Goal: Task Accomplishment & Management: Manage account settings

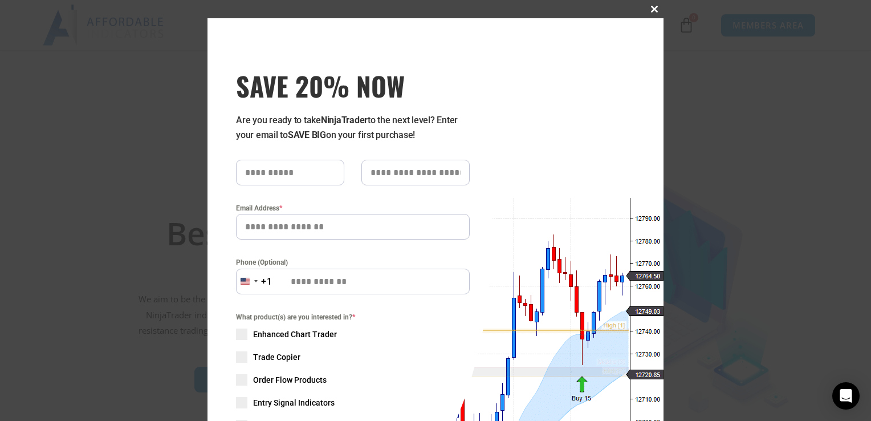
click at [614, 9] on span at bounding box center [654, 9] width 18 height 7
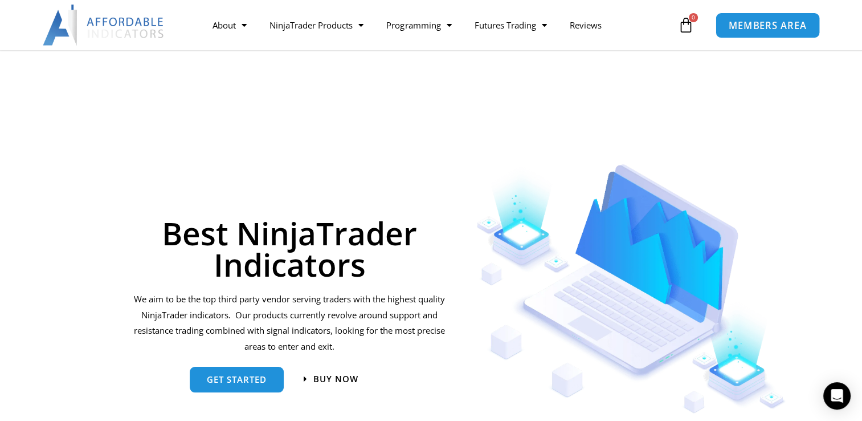
click at [614, 21] on span "MEMBERS AREA" at bounding box center [768, 26] width 78 height 10
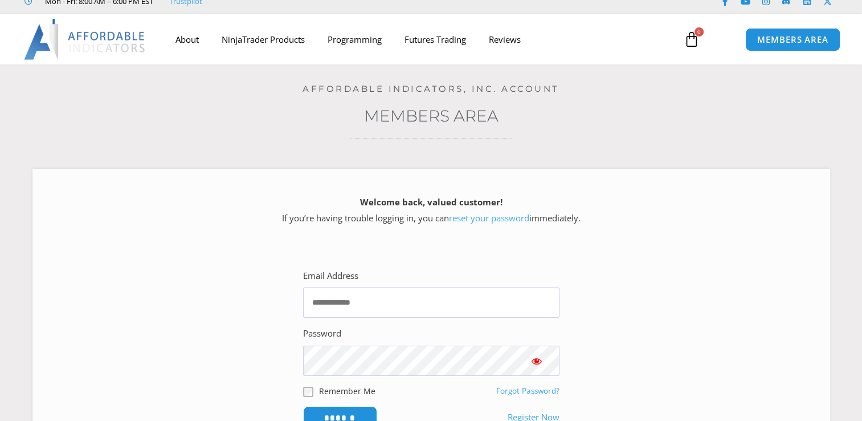
scroll to position [57, 0]
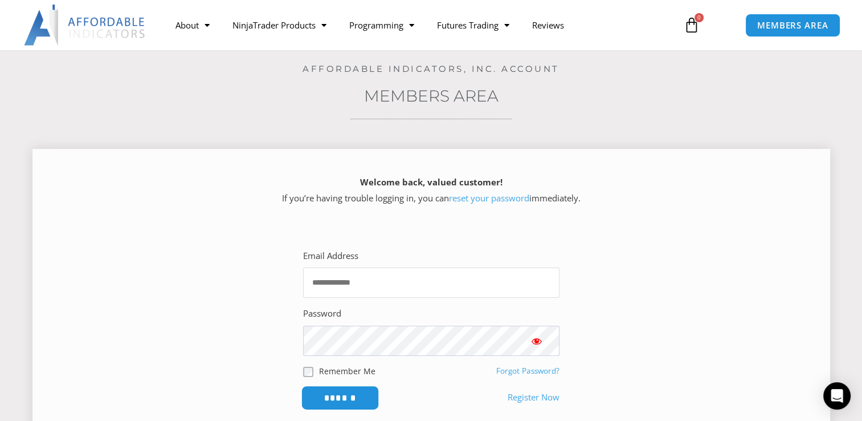
type input "**********"
click at [349, 400] on input "******" at bounding box center [340, 397] width 78 height 25
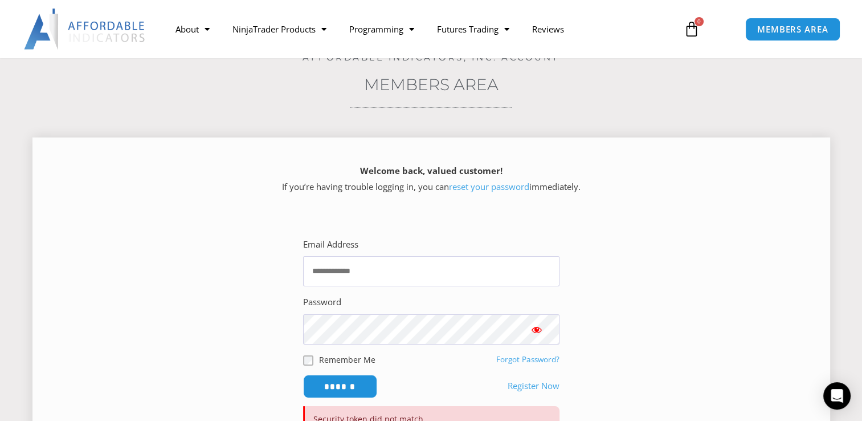
scroll to position [228, 0]
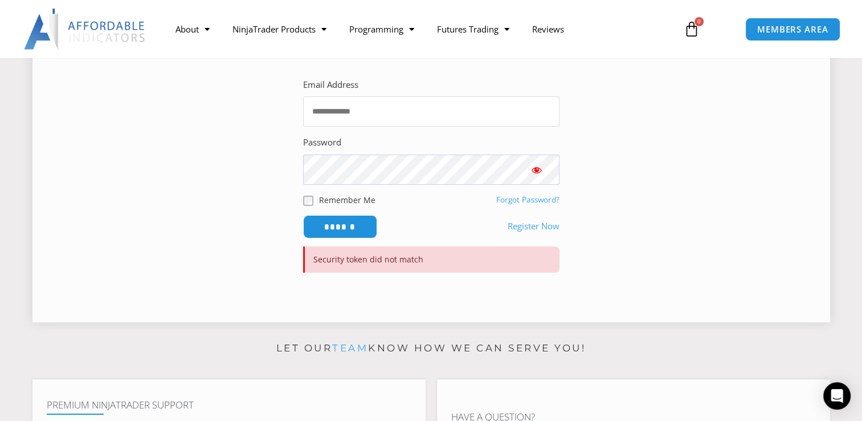
type input "**********"
click at [540, 165] on span "Show password" at bounding box center [536, 169] width 11 height 11
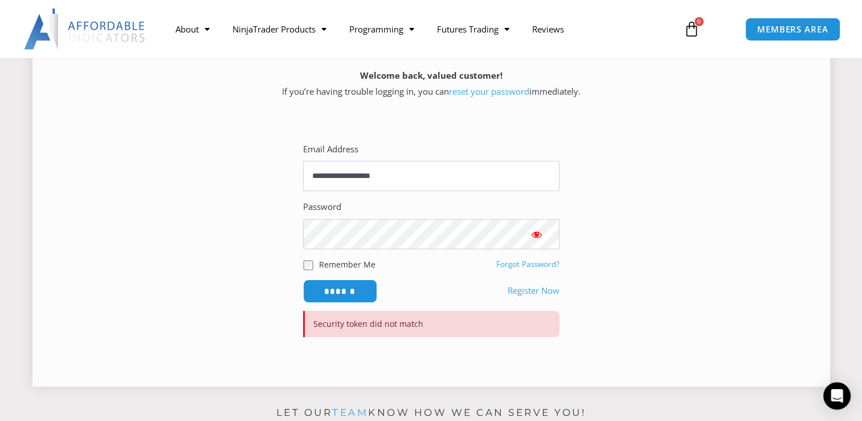
scroll to position [171, 0]
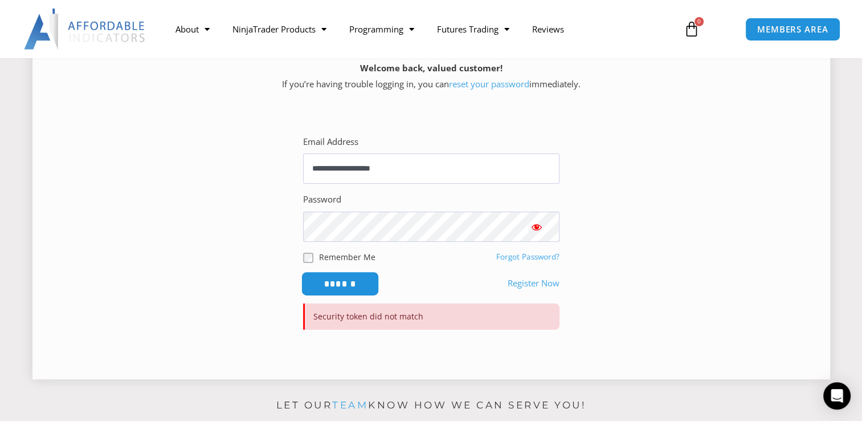
click at [352, 282] on input "******" at bounding box center [340, 283] width 78 height 25
click at [544, 226] on button "Show password" at bounding box center [537, 226] width 46 height 30
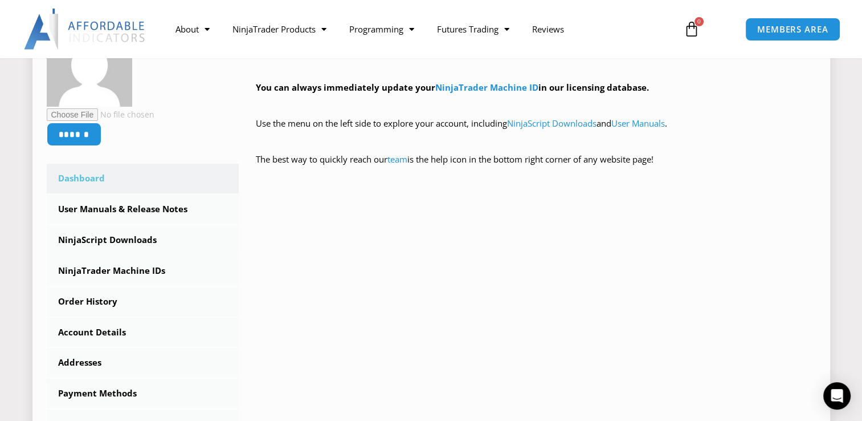
scroll to position [228, 0]
click at [134, 237] on link "NinjaScript Downloads" at bounding box center [143, 240] width 193 height 30
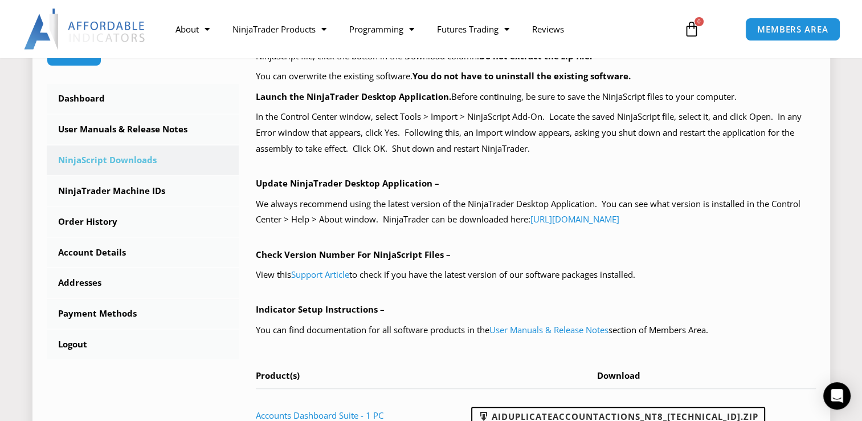
scroll to position [399, 0]
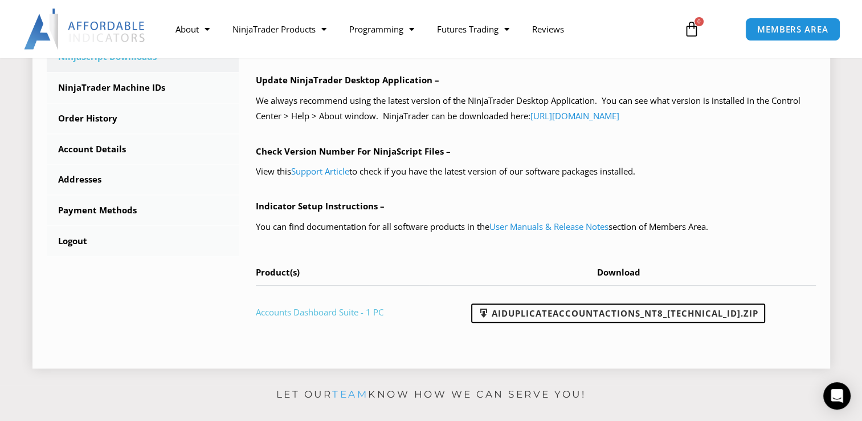
click at [333, 312] on link "Accounts Dashboard Suite - 1 PC" at bounding box center [320, 311] width 128 height 11
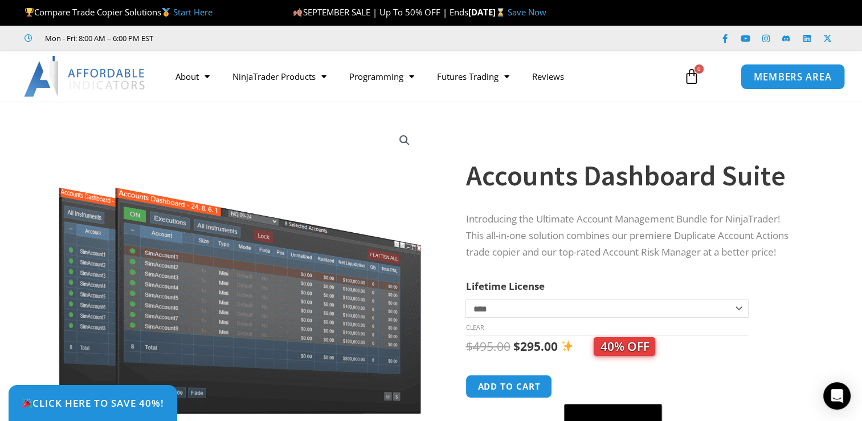
click at [785, 74] on span "MEMBERS AREA" at bounding box center [793, 77] width 78 height 10
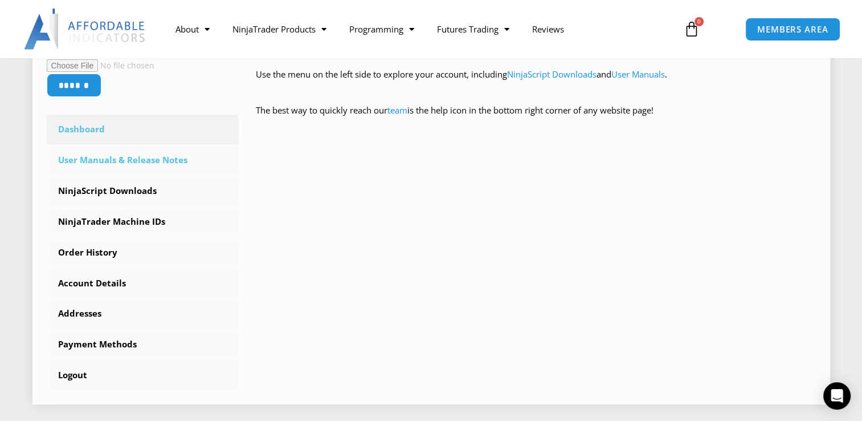
scroll to position [342, 0]
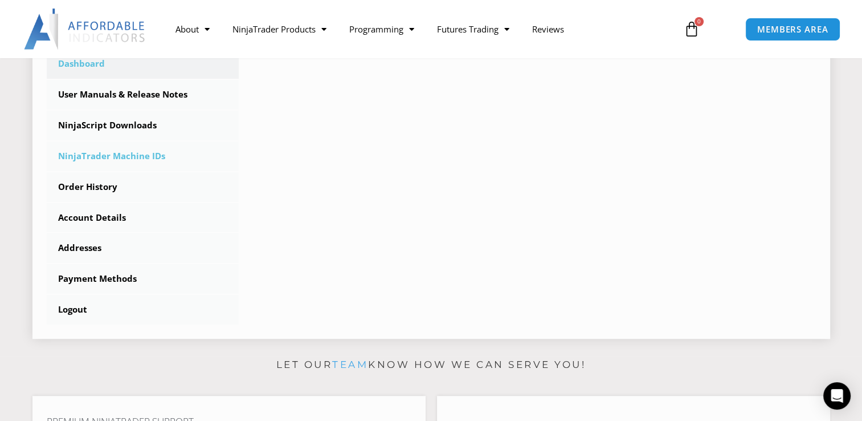
click at [113, 152] on link "NinjaTrader Machine IDs" at bounding box center [143, 156] width 193 height 30
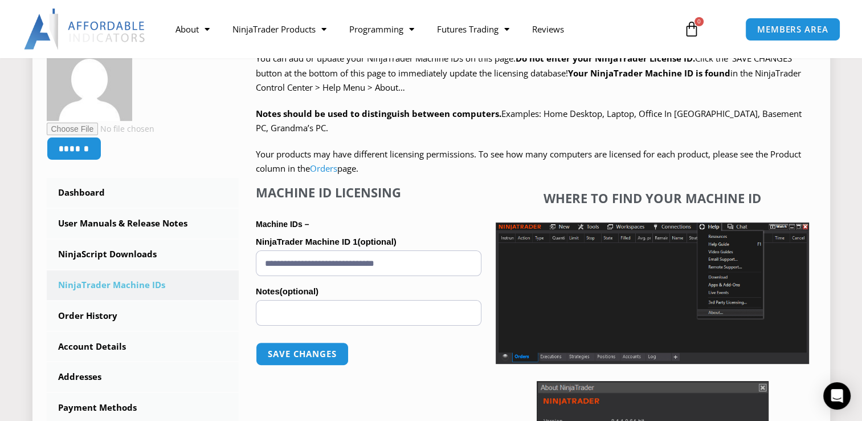
scroll to position [228, 0]
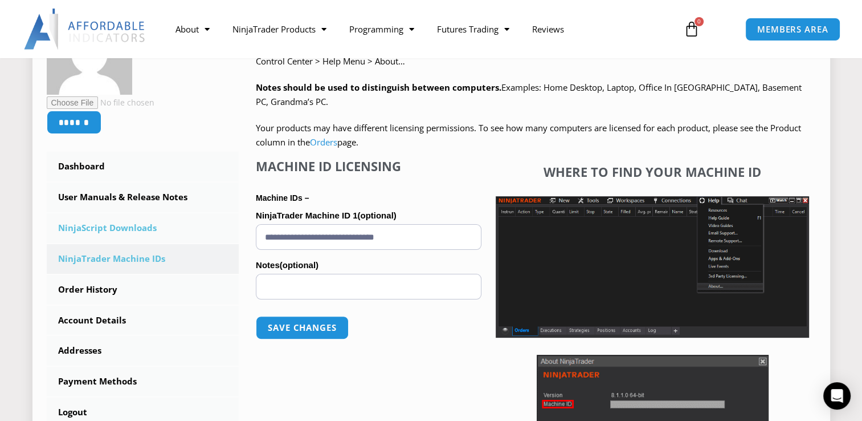
click at [131, 227] on link "NinjaScript Downloads" at bounding box center [143, 228] width 193 height 30
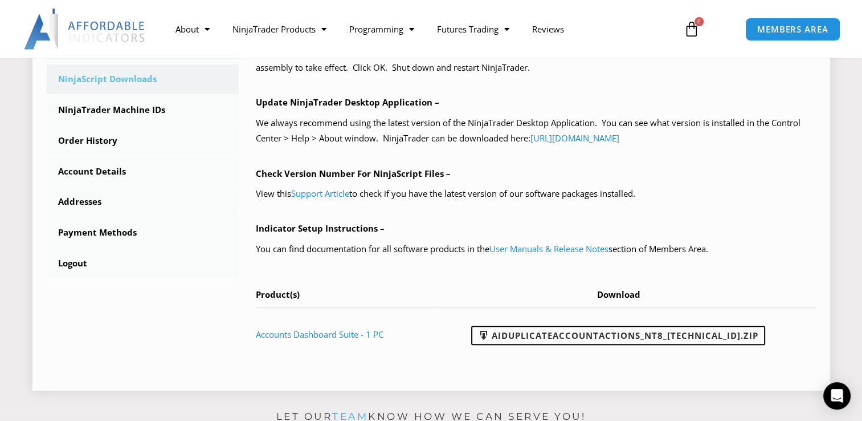
scroll to position [399, 0]
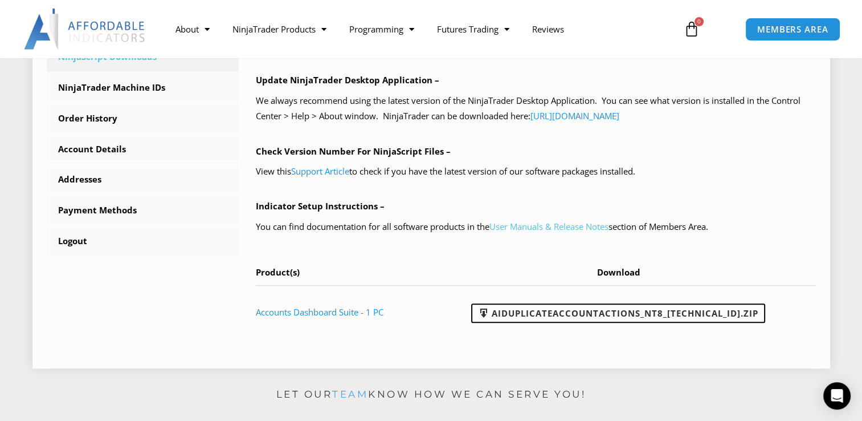
click at [519, 225] on link "User Manuals & Release Notes" at bounding box center [549, 226] width 119 height 11
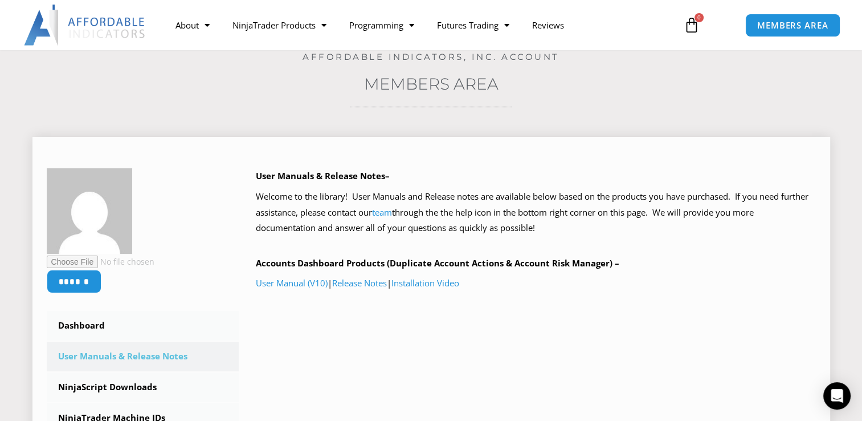
scroll to position [114, 0]
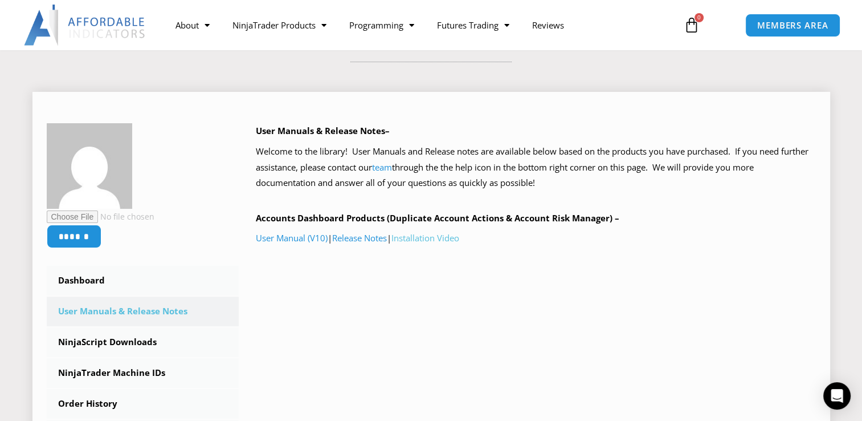
click at [435, 241] on link "Installation Video" at bounding box center [426, 237] width 68 height 11
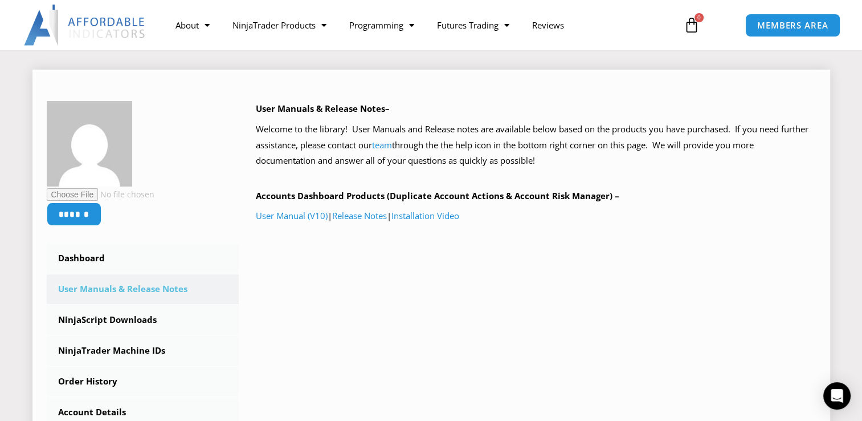
scroll to position [171, 0]
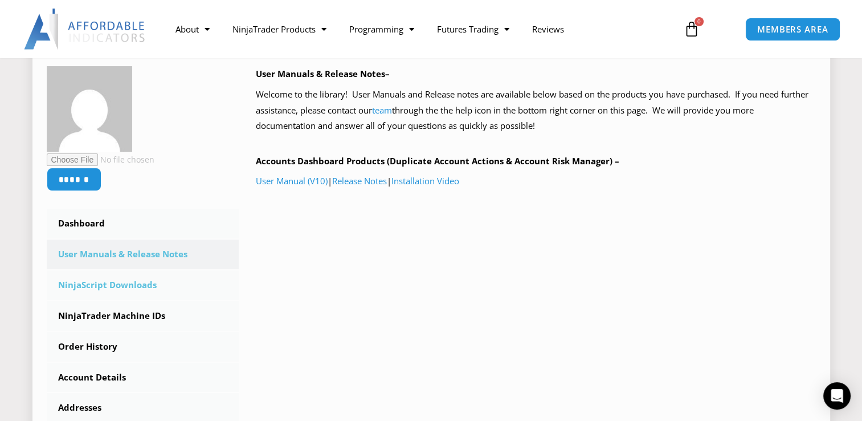
click at [121, 288] on link "NinjaScript Downloads" at bounding box center [143, 285] width 193 height 30
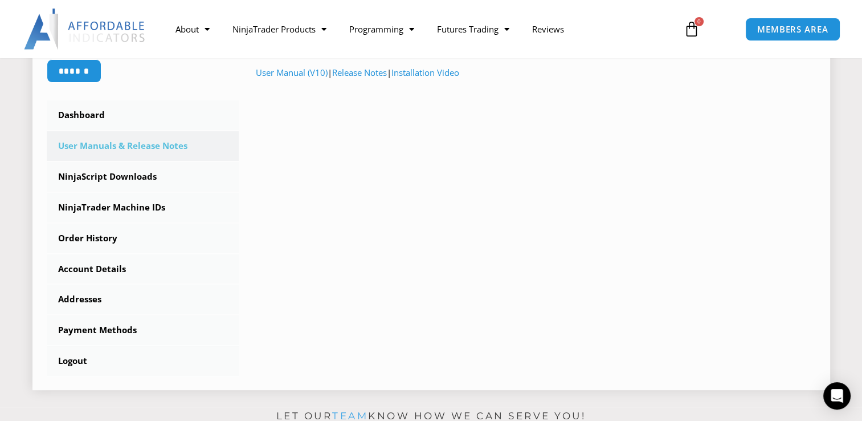
scroll to position [285, 0]
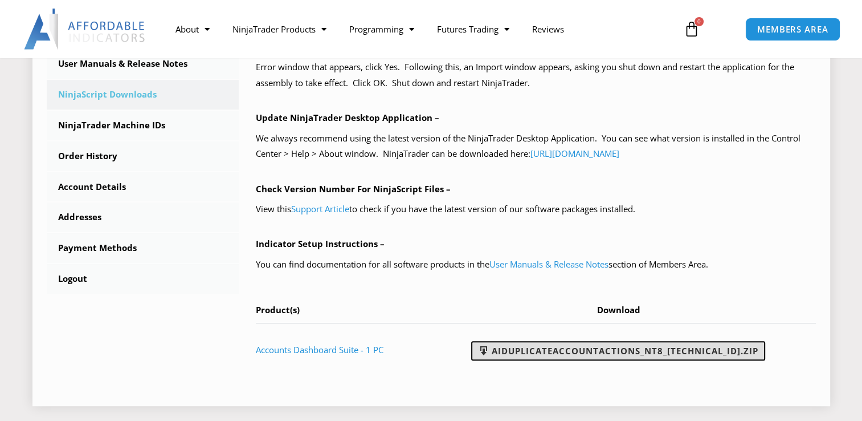
scroll to position [456, 0]
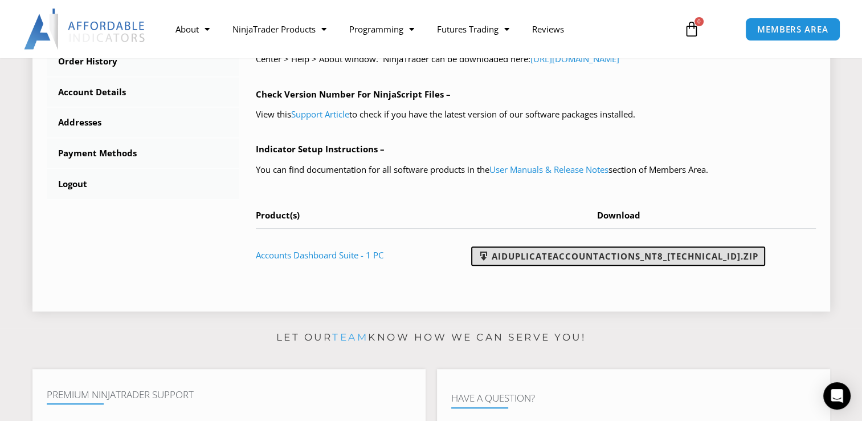
click at [613, 257] on link "AIDuplicateAccountActions_NT8_25.9.10.1.zip" at bounding box center [618, 255] width 294 height 19
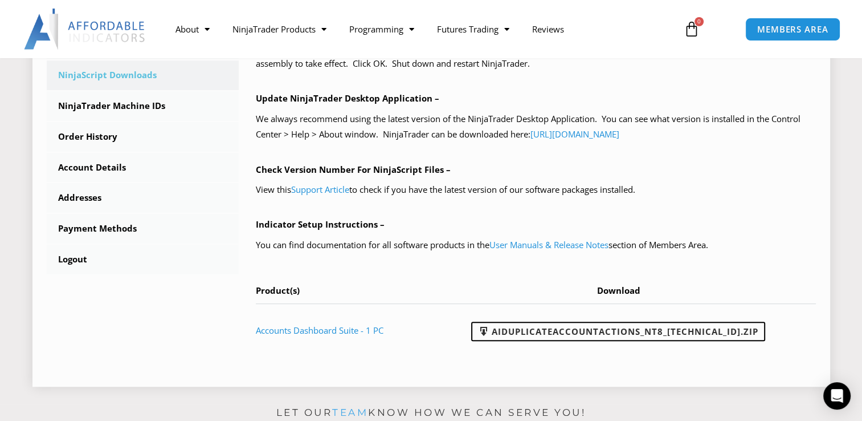
scroll to position [285, 0]
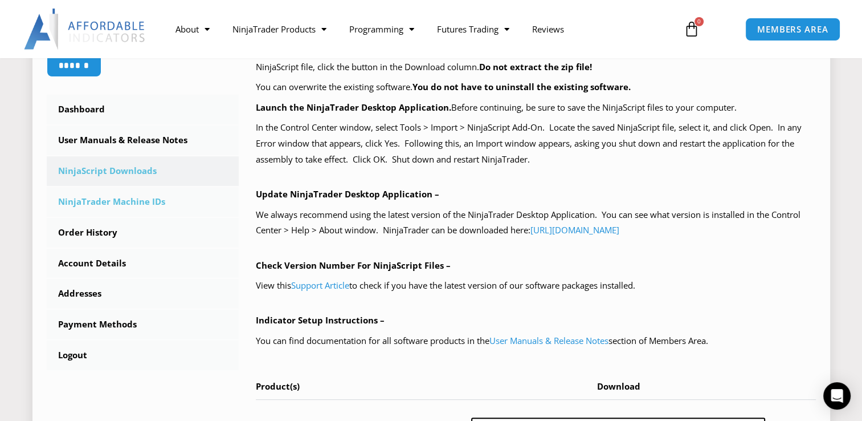
click at [105, 211] on link "NinjaTrader Machine IDs" at bounding box center [143, 202] width 193 height 30
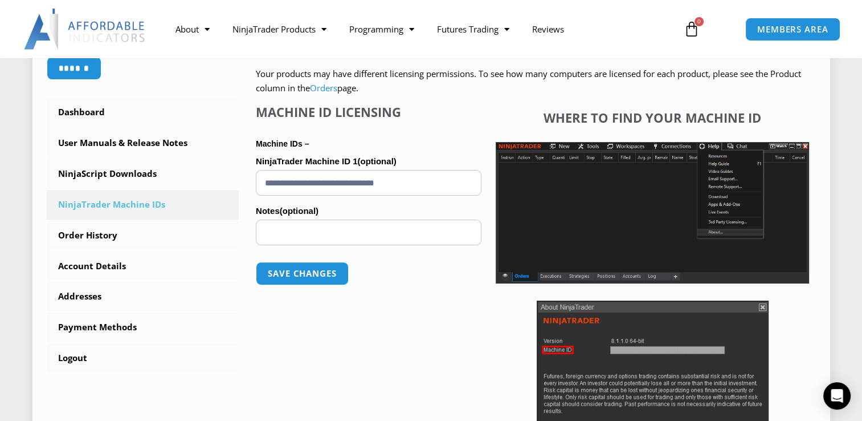
scroll to position [285, 0]
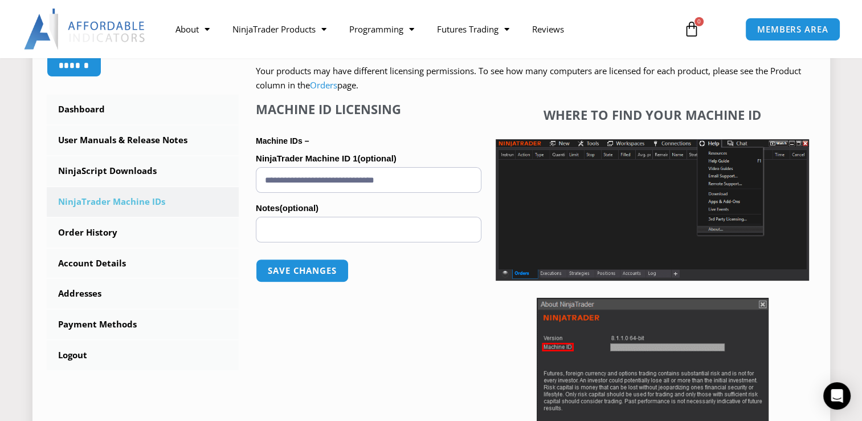
drag, startPoint x: 430, startPoint y: 179, endPoint x: 253, endPoint y: 174, distance: 177.3
click at [254, 175] on div "NinjaTrader Machine IDs – We are transitioning all NinjaTrader software package…" at bounding box center [527, 211] width 577 height 518
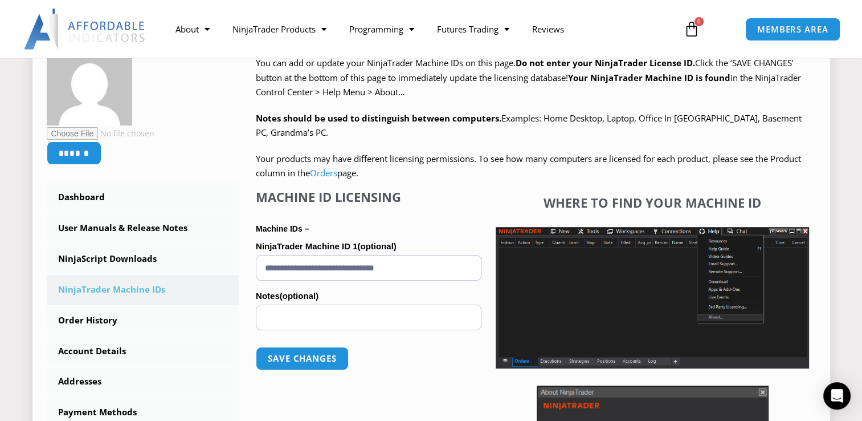
scroll to position [171, 0]
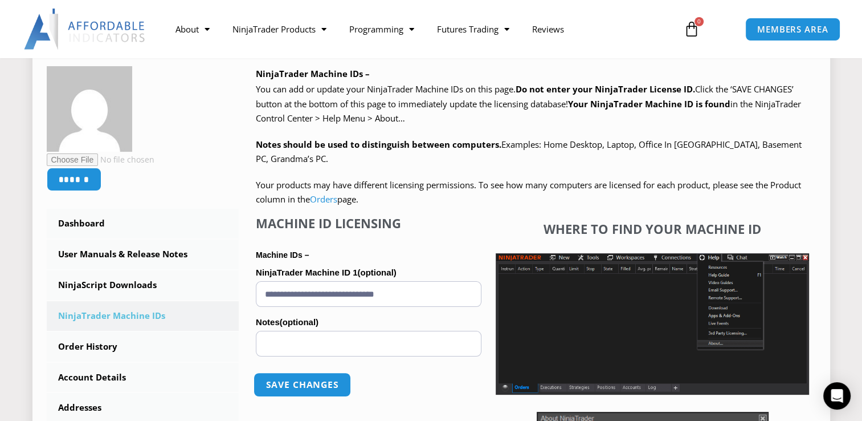
click at [309, 384] on button "Save changes" at bounding box center [302, 384] width 97 height 25
